Goal: Task Accomplishment & Management: Complete application form

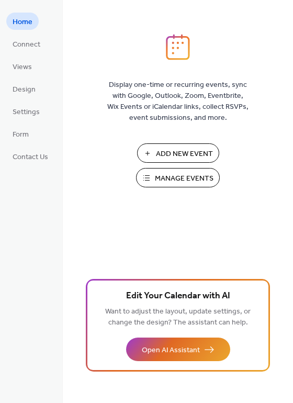
click at [188, 179] on span "Manage Events" at bounding box center [184, 178] width 59 height 11
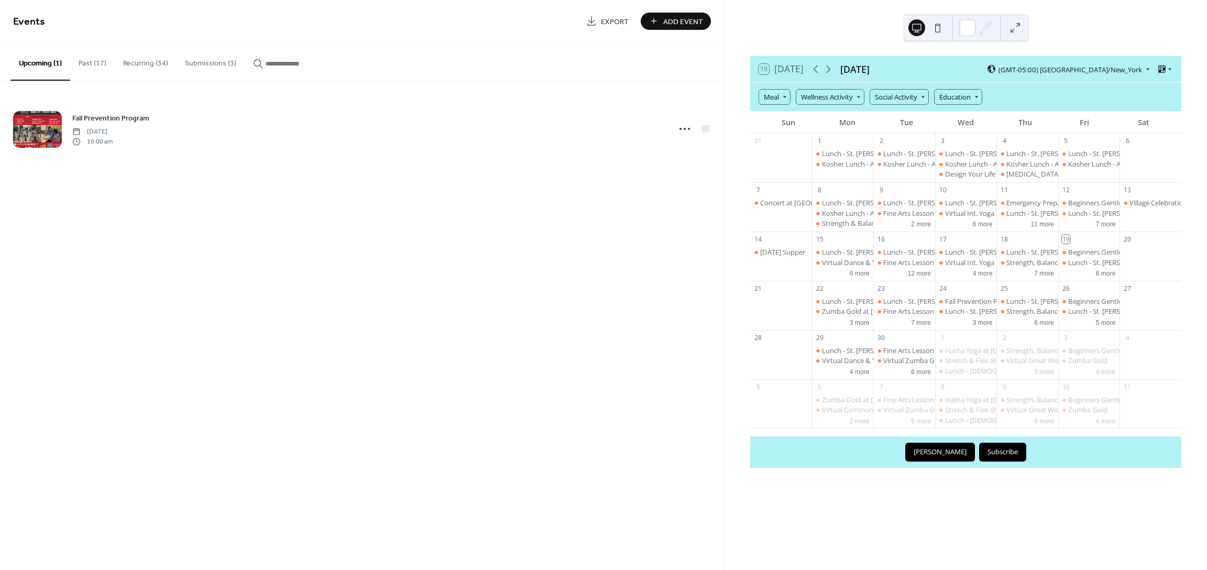
click at [200, 61] on button "Submissions (3)" at bounding box center [211, 60] width 68 height 37
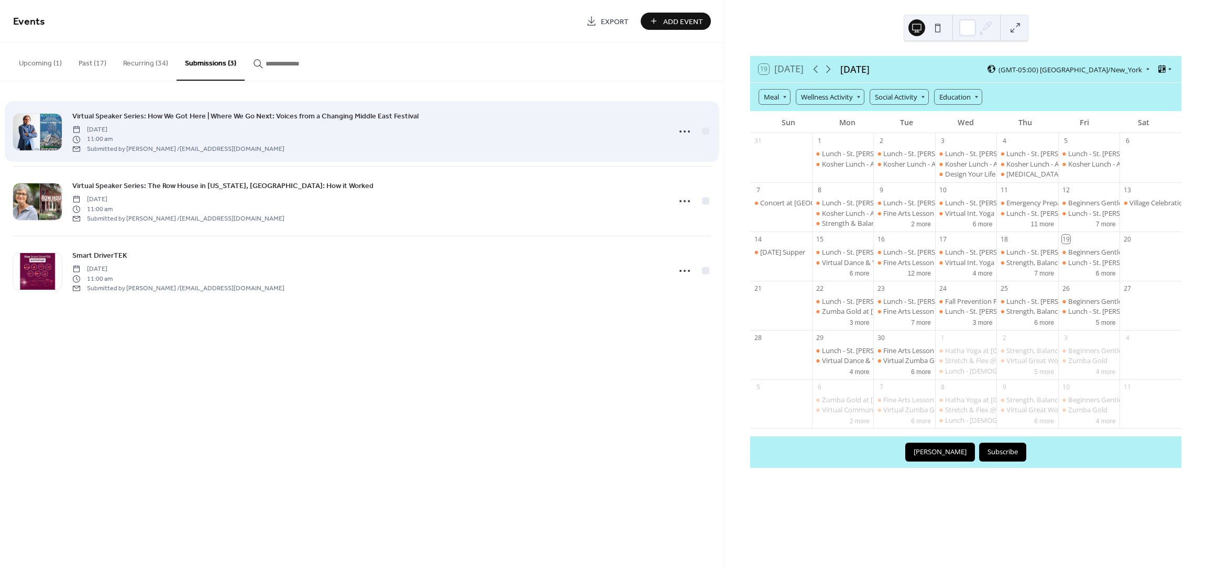
click at [199, 124] on div "[DATE] 11:00 am Submitted by [PERSON_NAME] / [EMAIL_ADDRESS][DOMAIN_NAME]" at bounding box center [178, 138] width 212 height 29
click at [682, 131] on icon at bounding box center [684, 131] width 17 height 17
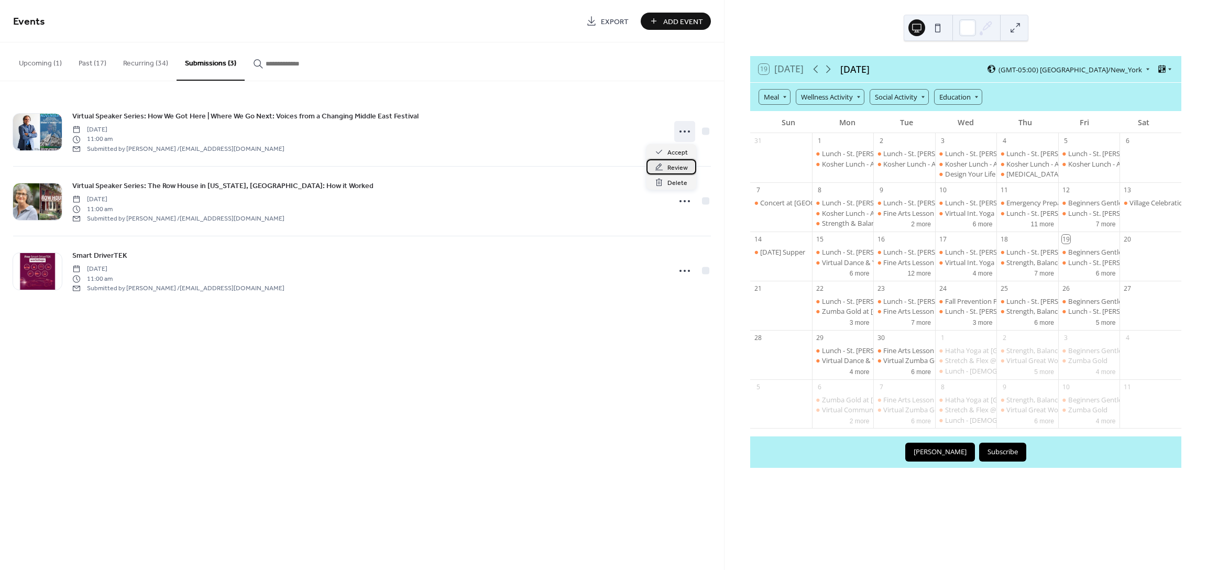
click at [674, 168] on span "Review" at bounding box center [677, 167] width 20 height 11
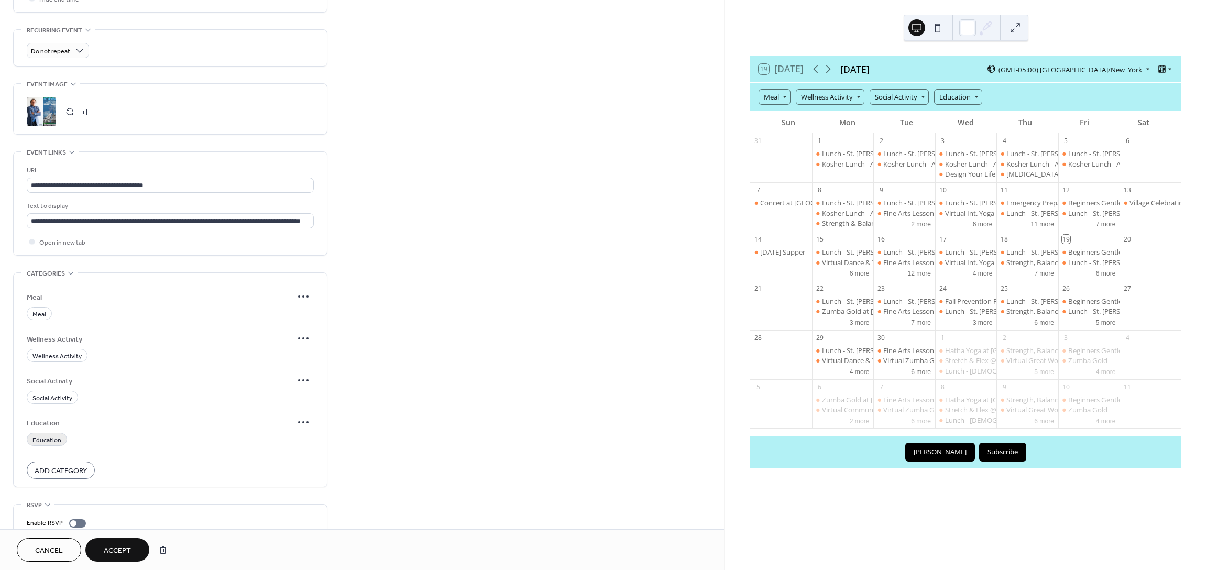
click at [50, 435] on span "Education" at bounding box center [46, 440] width 29 height 11
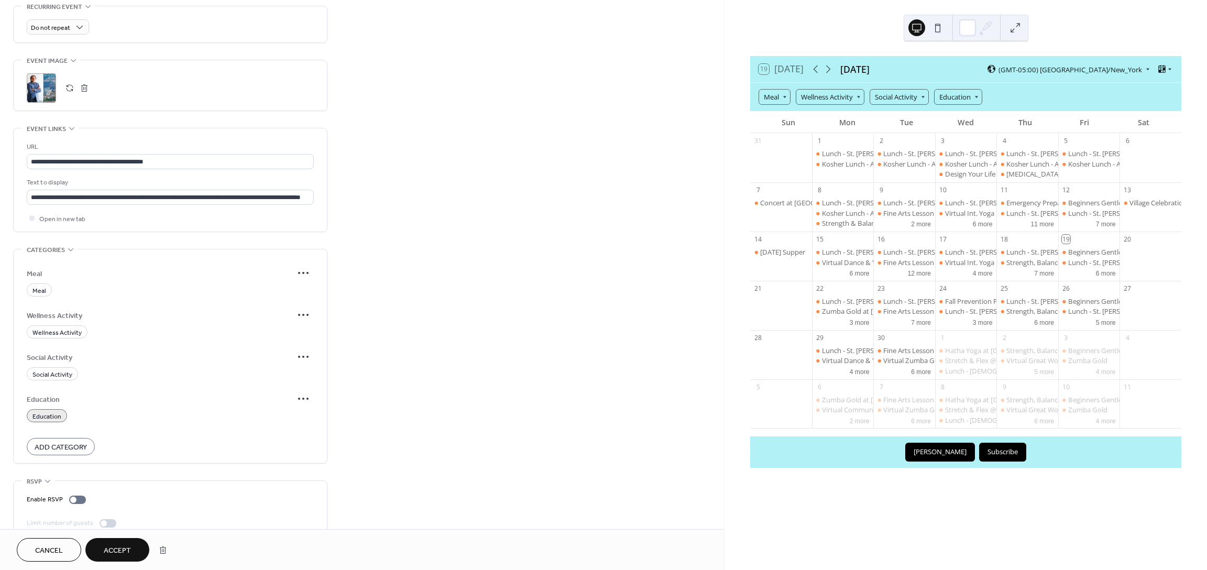
scroll to position [533, 0]
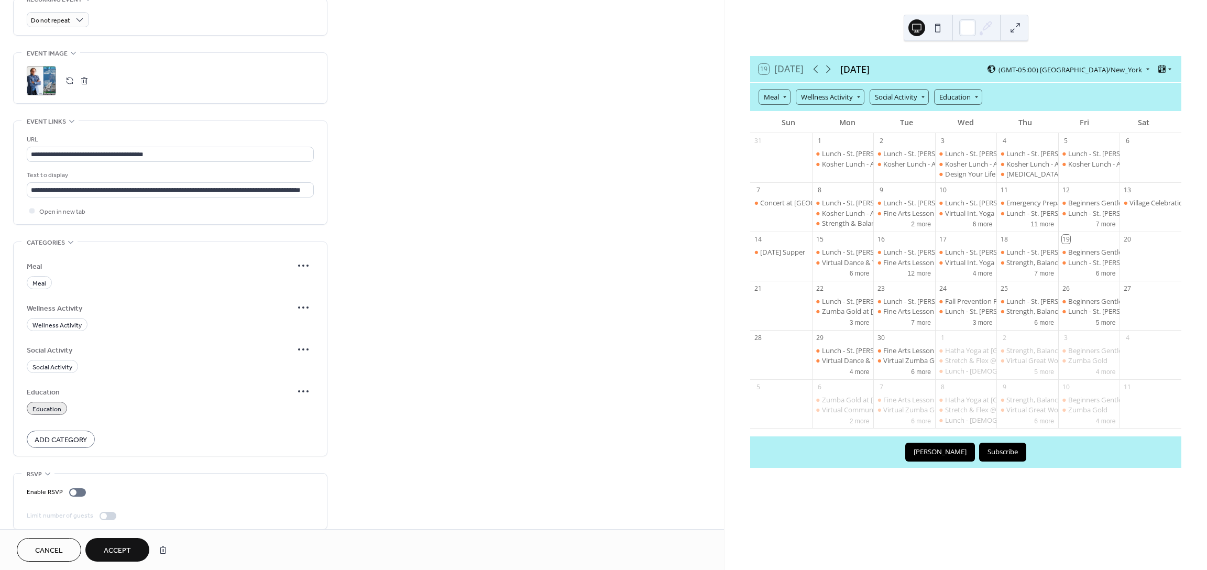
click at [133, 550] on button "Accept" at bounding box center [117, 550] width 64 height 24
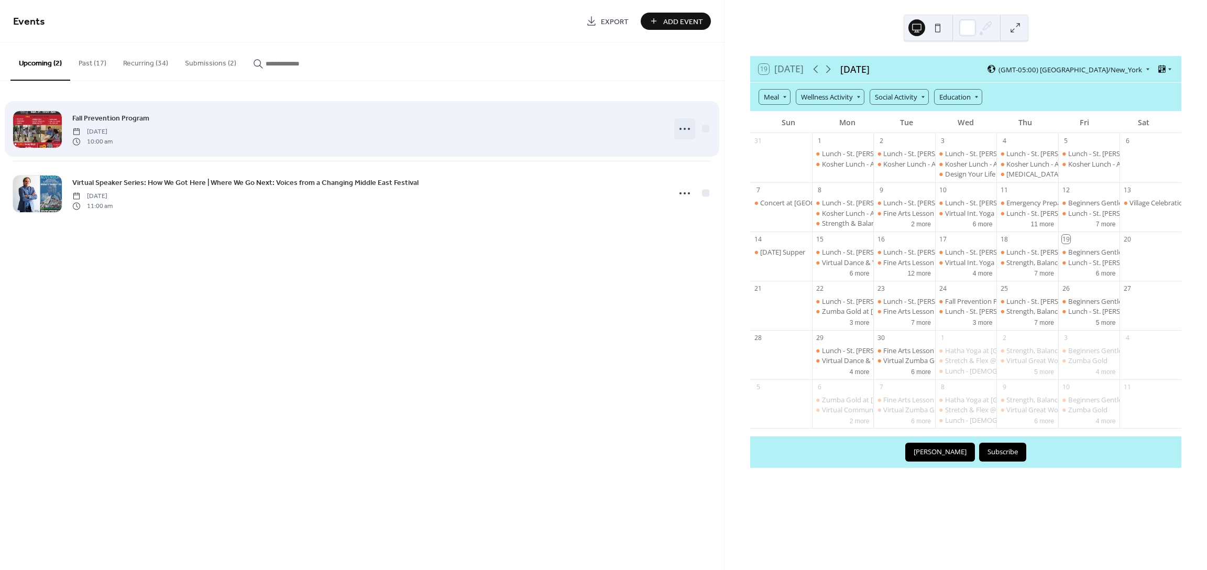
click at [685, 128] on circle at bounding box center [685, 129] width 2 height 2
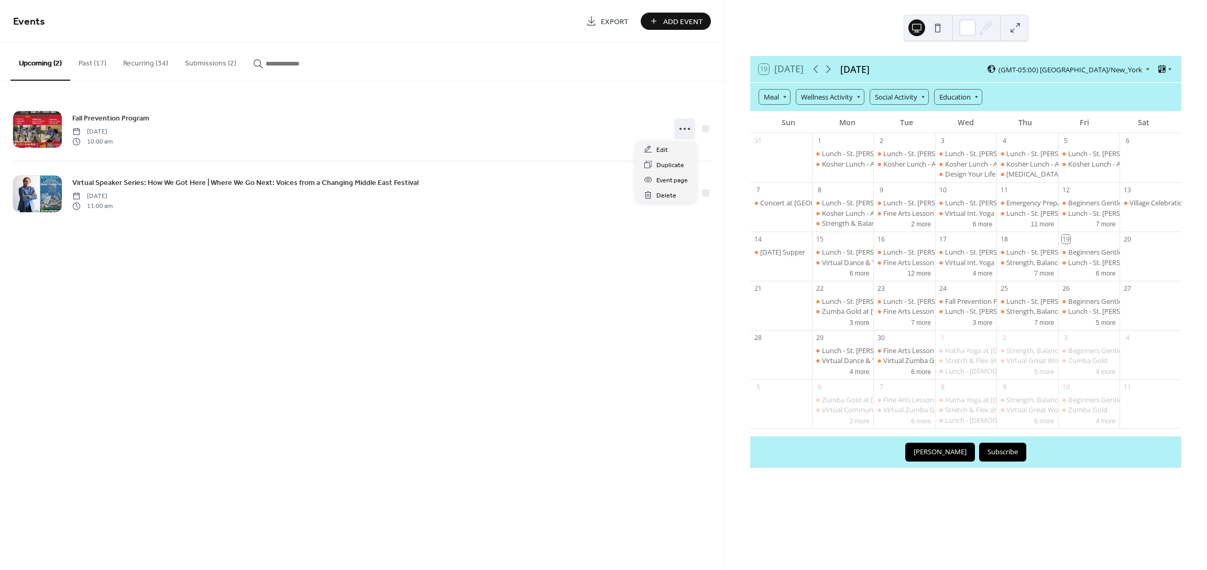
click at [222, 63] on button "Submissions (2)" at bounding box center [211, 60] width 68 height 37
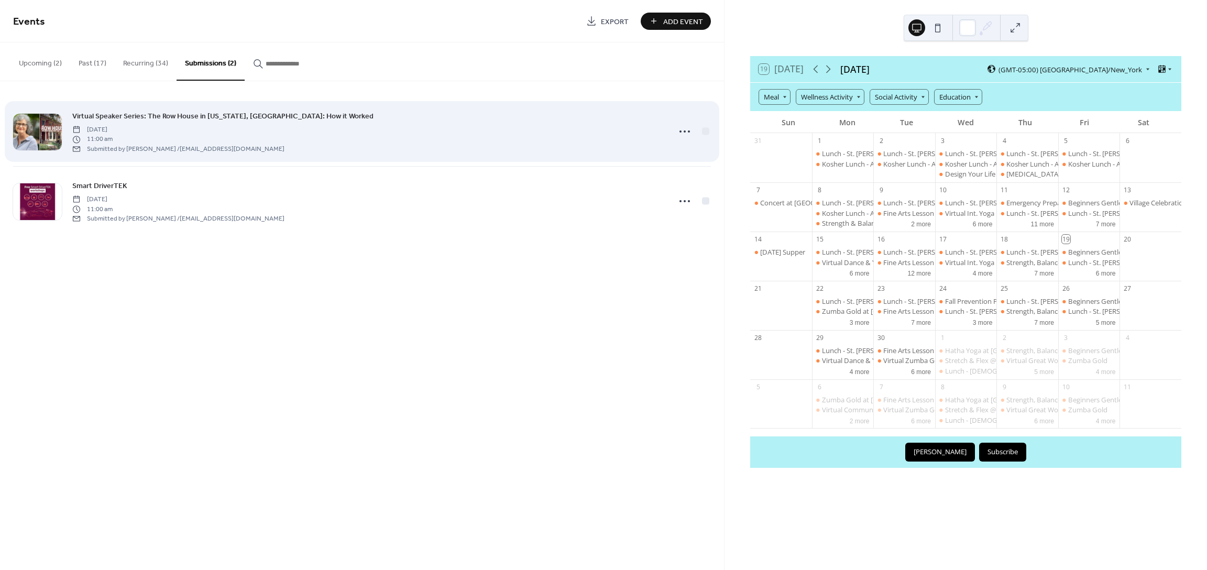
click at [182, 117] on span "Virtual Speaker Series: The Row House in [US_STATE], [GEOGRAPHIC_DATA]: How it …" at bounding box center [222, 116] width 301 height 11
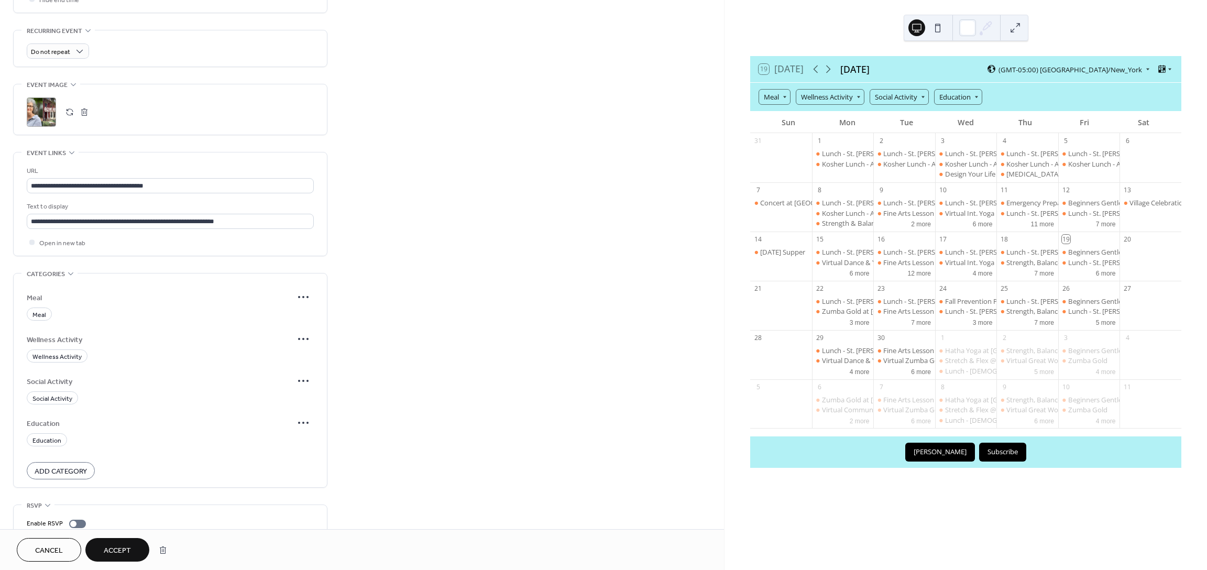
scroll to position [533, 0]
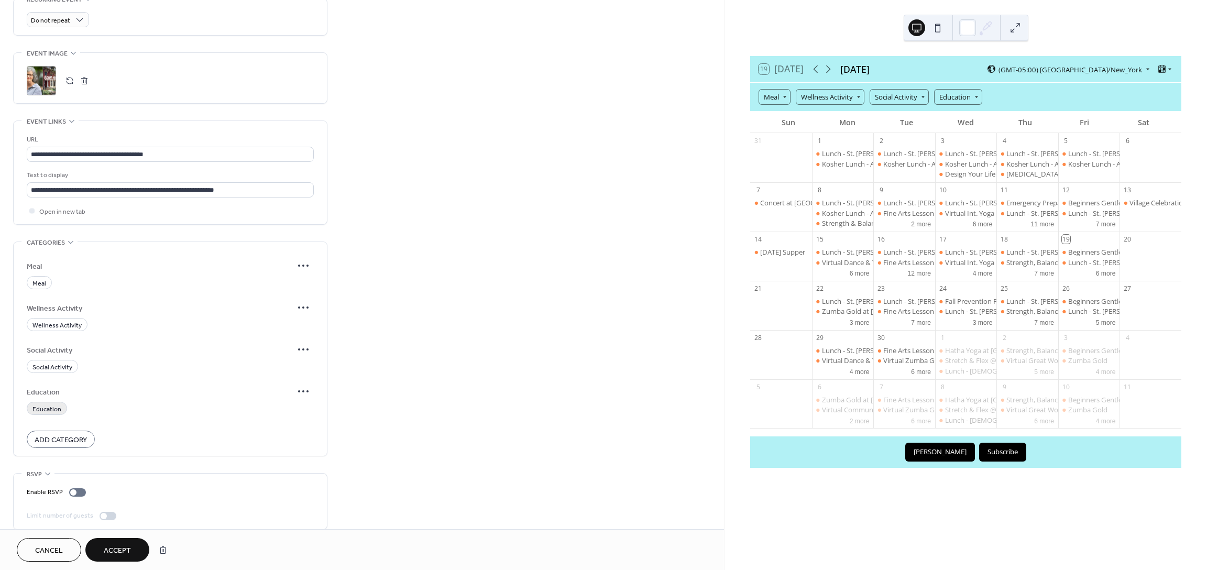
click at [54, 404] on span "Education" at bounding box center [46, 409] width 29 height 11
click at [123, 549] on span "Accept" at bounding box center [117, 550] width 27 height 11
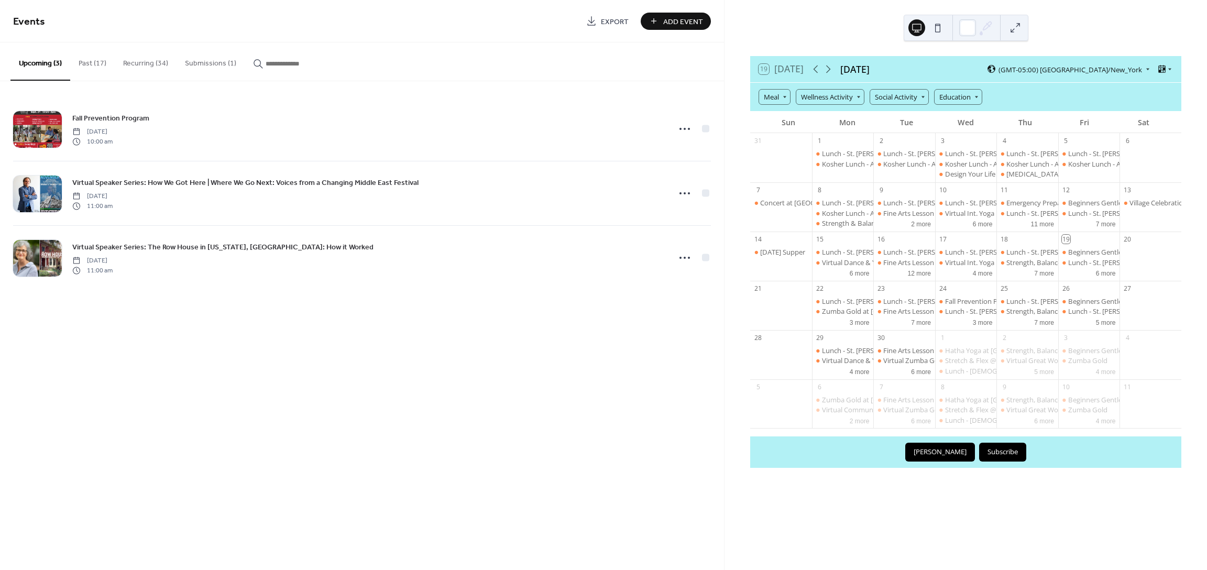
click at [216, 63] on button "Submissions (1)" at bounding box center [211, 60] width 68 height 37
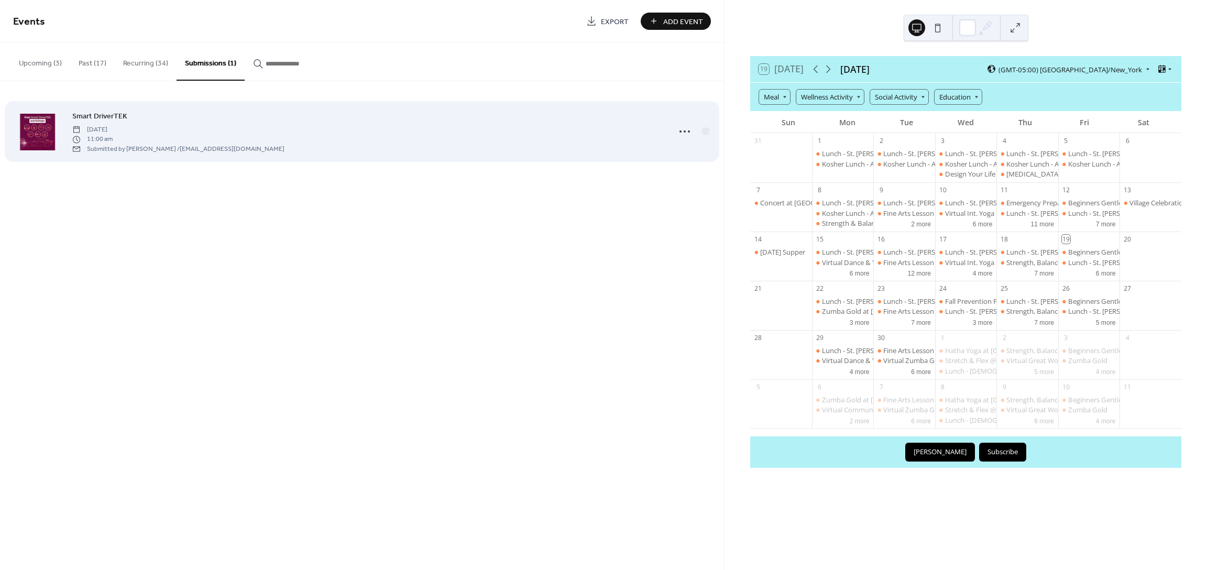
click at [47, 138] on div at bounding box center [37, 132] width 49 height 37
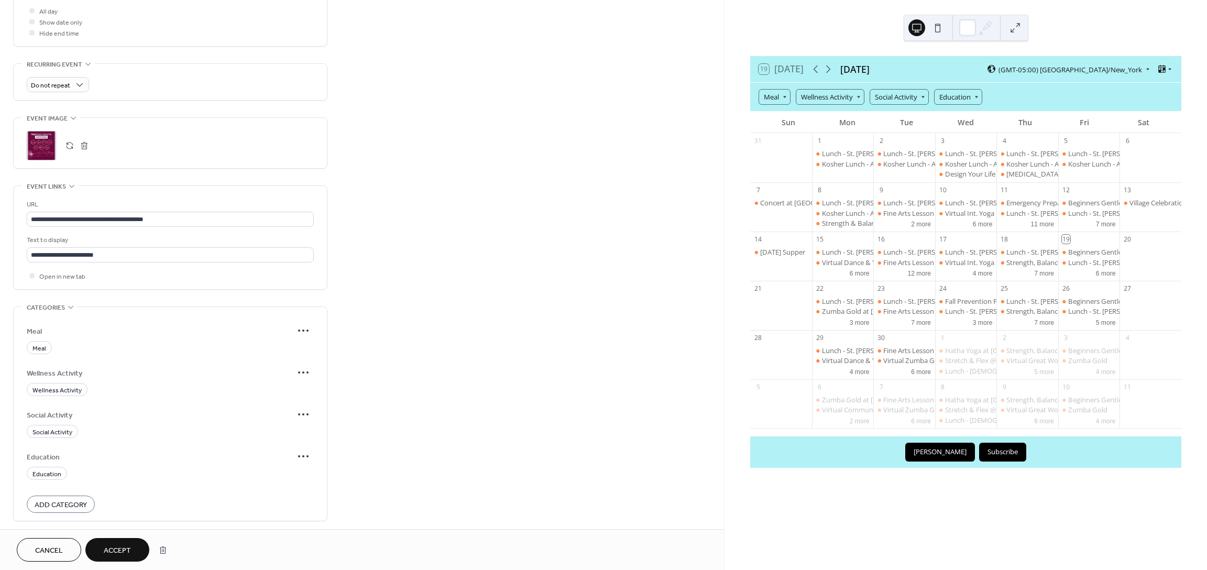
scroll to position [533, 0]
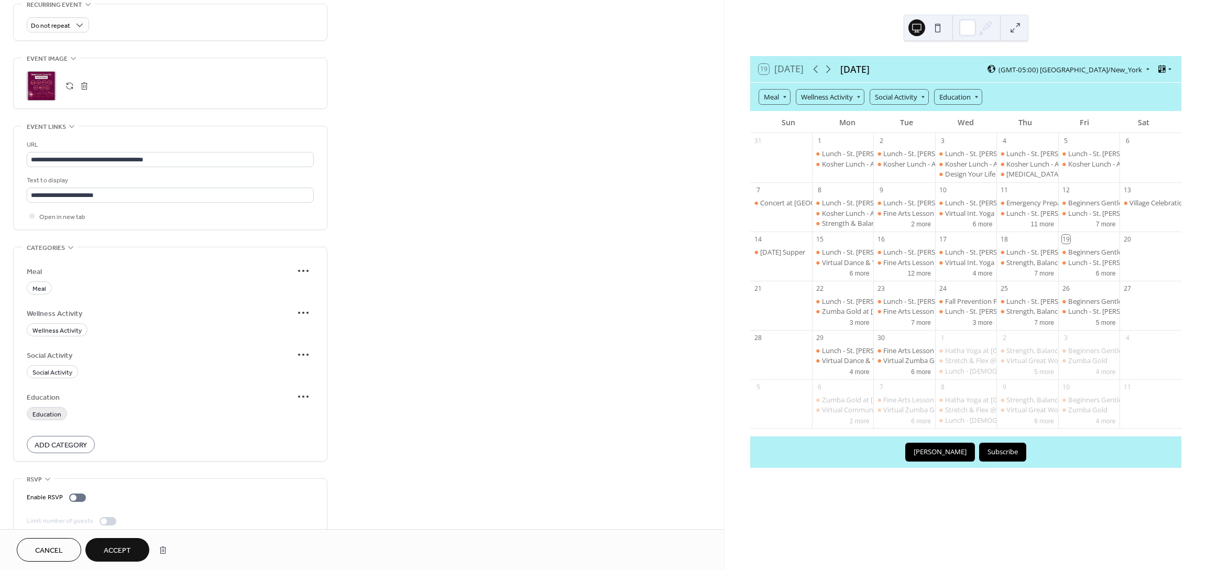
click at [51, 409] on span "Education" at bounding box center [46, 414] width 29 height 11
click at [130, 552] on span "Accept" at bounding box center [117, 550] width 27 height 11
